Goal: Information Seeking & Learning: Find specific fact

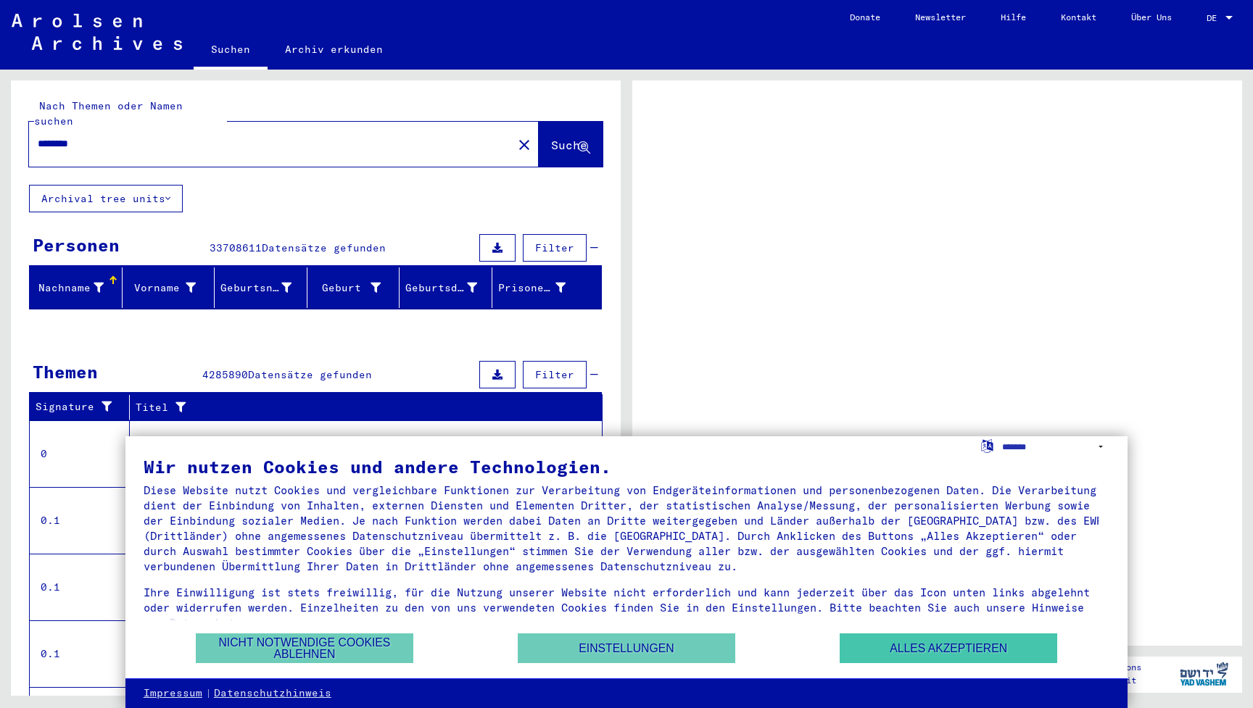
click at [925, 637] on button "Alles akzeptieren" at bounding box center [949, 649] width 218 height 30
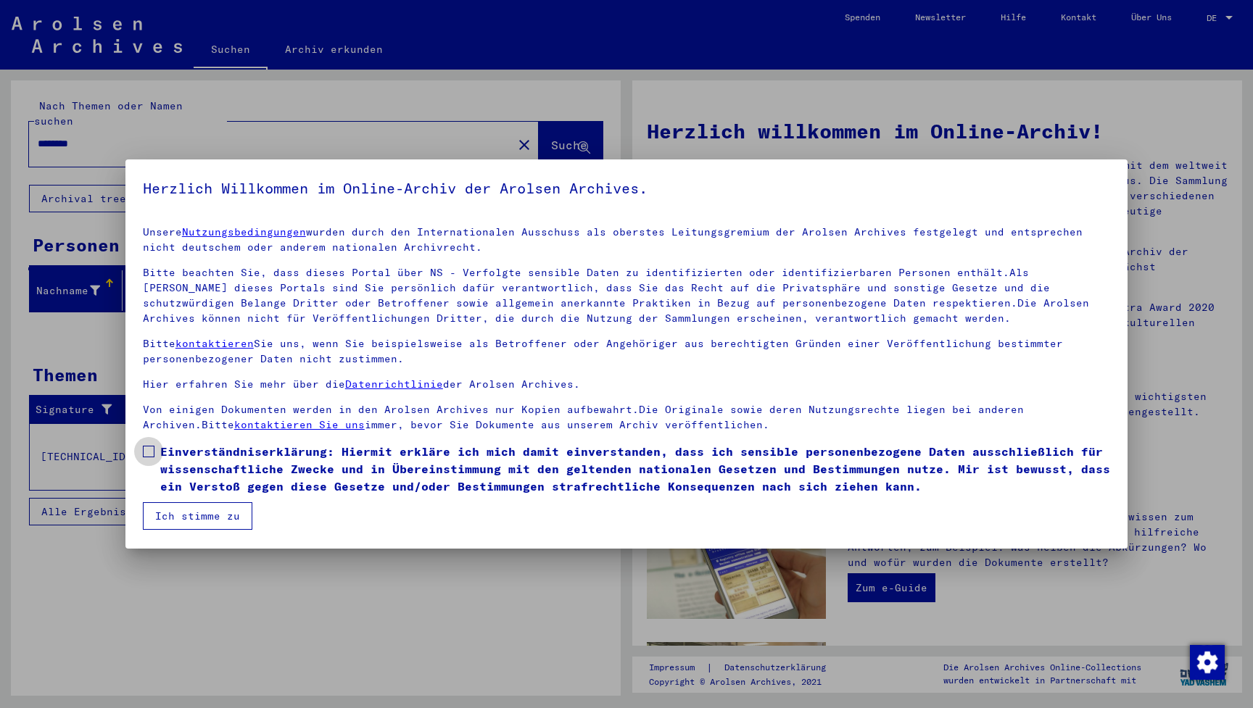
click at [216, 466] on span "Einverständniserklärung: Hiermit erkläre ich mich damit einverstanden, dass ich…" at bounding box center [635, 469] width 950 height 52
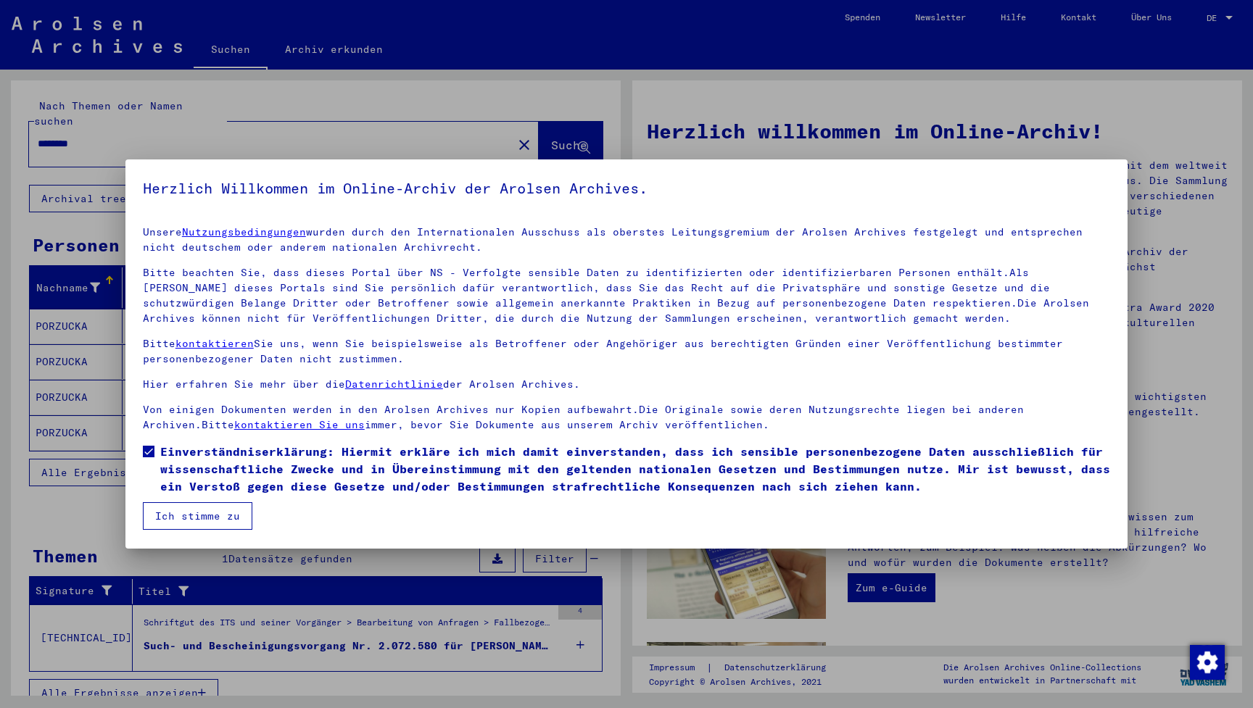
click at [216, 499] on mat-checkbox "Einverständniserklärung: Hiermit erkläre ich mich damit einverstanden, dass ich…" at bounding box center [626, 472] width 967 height 59
click at [216, 516] on button "Ich stimme zu" at bounding box center [198, 517] width 110 height 28
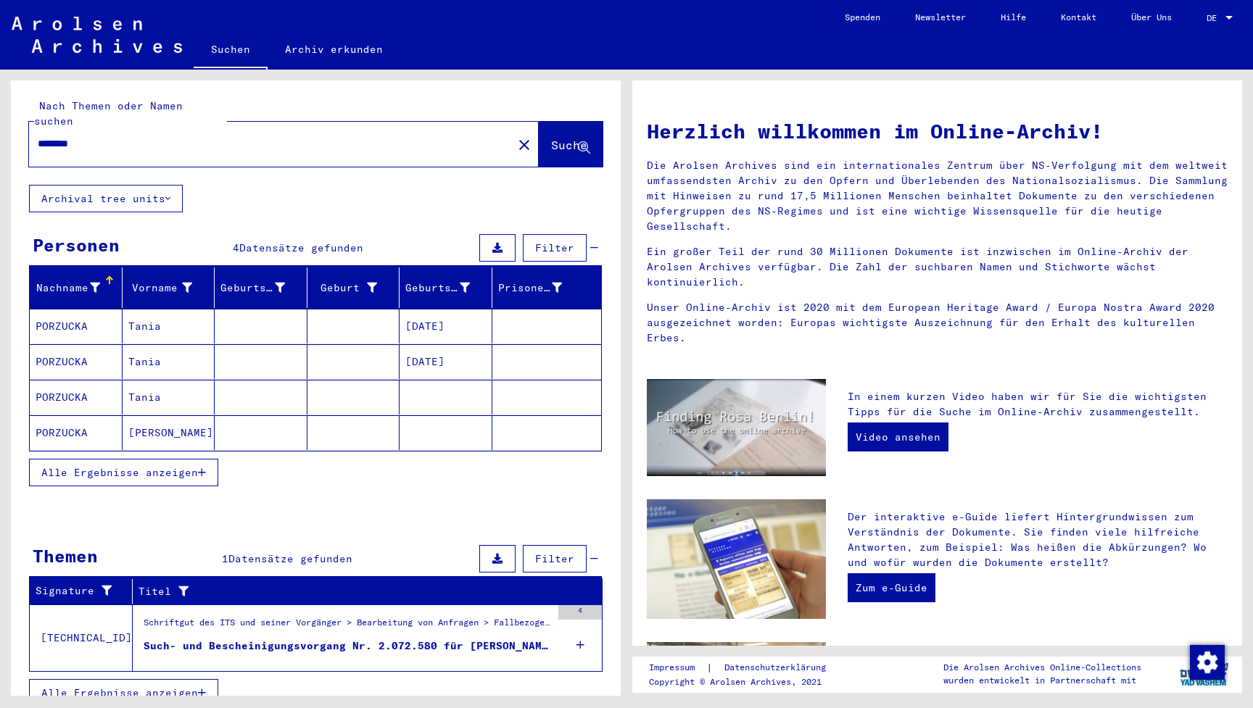
click at [76, 416] on mat-cell "PORZUCKA" at bounding box center [76, 433] width 93 height 35
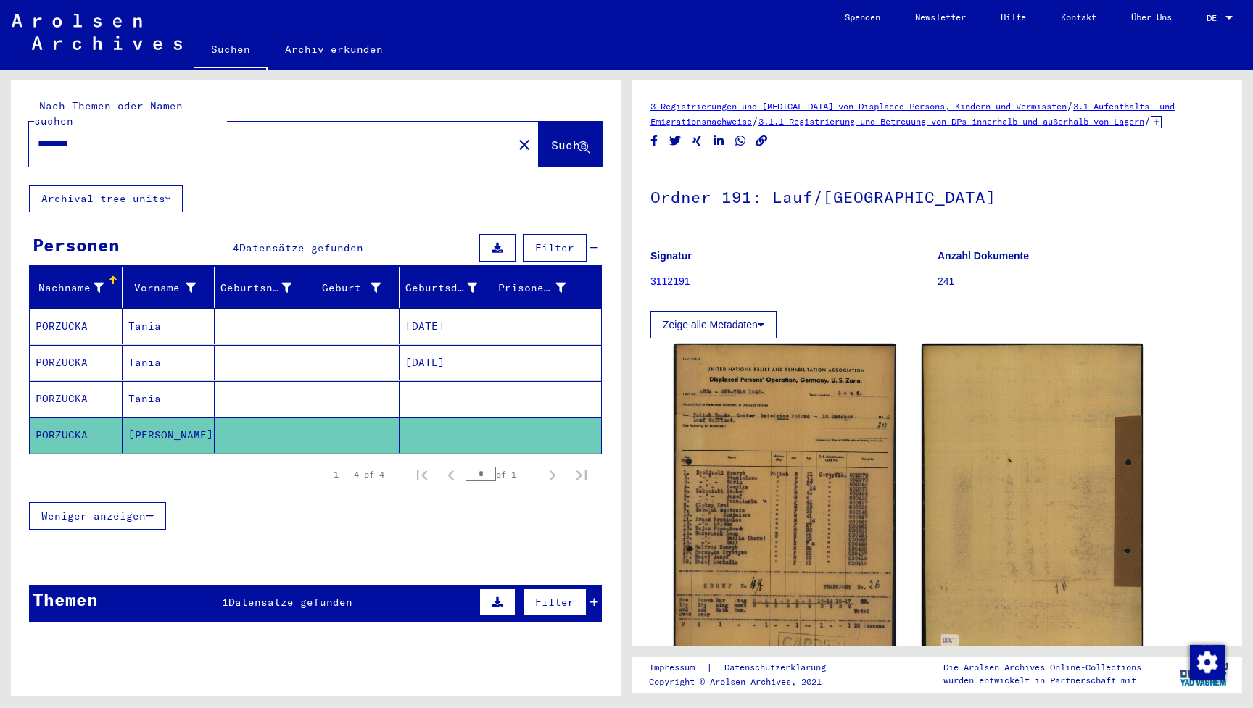
click at [539, 122] on button "Suche" at bounding box center [571, 144] width 64 height 45
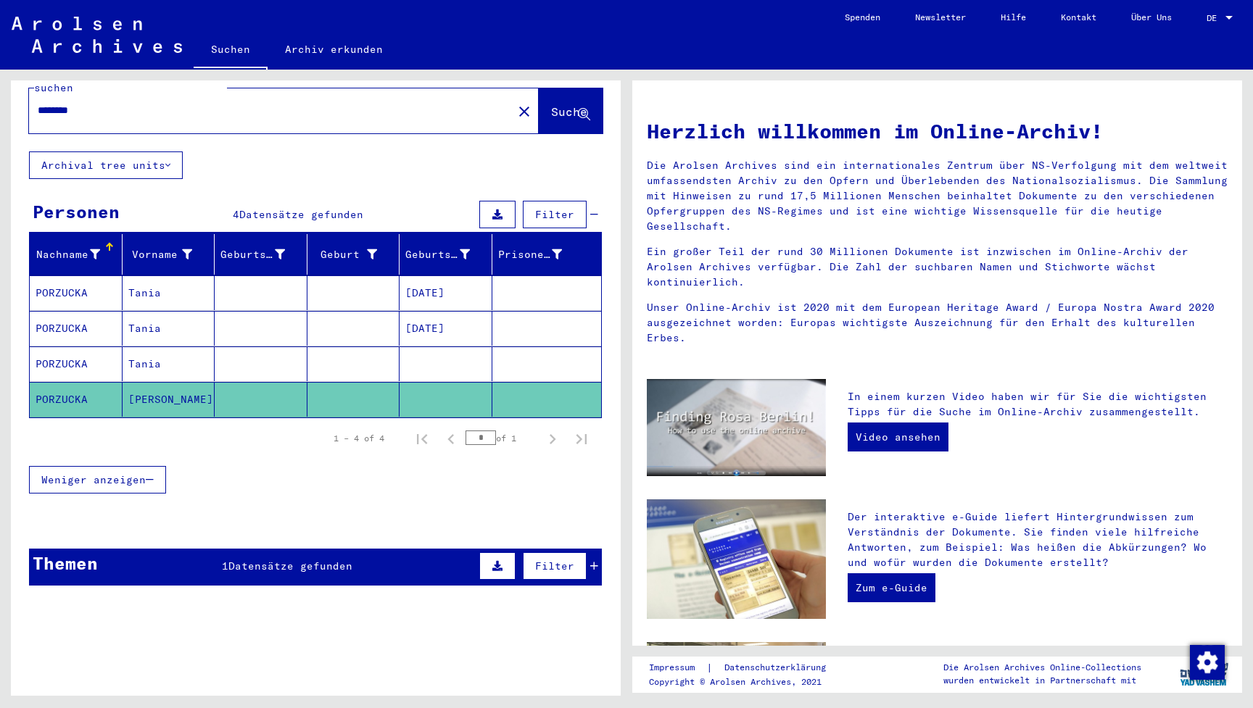
scroll to position [33, 0]
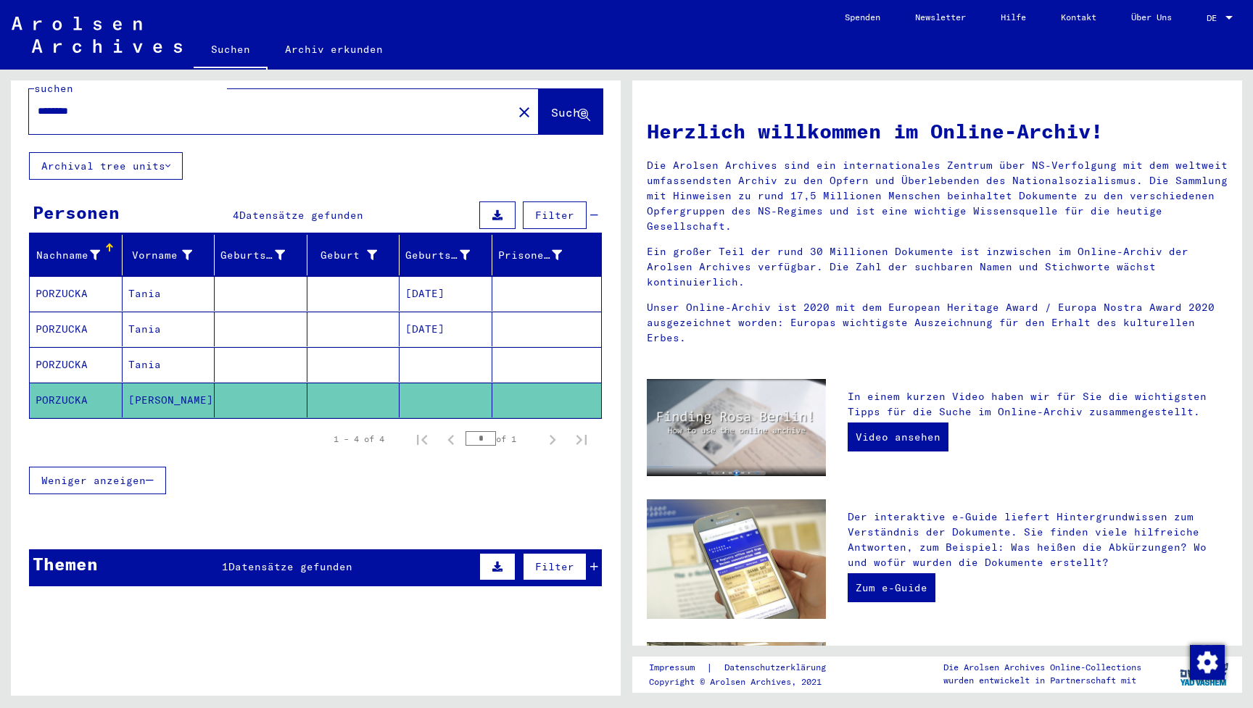
click at [310, 392] on mat-cell at bounding box center [353, 400] width 93 height 35
